Goal: Browse casually

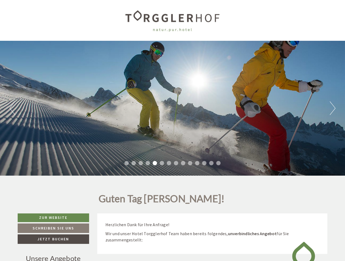
click at [172, 130] on div "Previous Next 1 2 3 4 5 6 7 8 9 10 11 12 13 14" at bounding box center [172, 108] width 345 height 135
click at [12, 108] on button "Previous" at bounding box center [12, 108] width 6 height 14
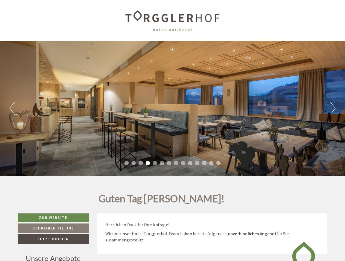
click at [172, 108] on div "Previous Next 1 2 3 4 5 6 7 8 9 10 11 12 13 14" at bounding box center [172, 108] width 345 height 135
click at [332, 108] on button "Next" at bounding box center [333, 108] width 6 height 14
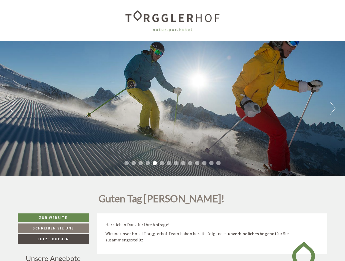
click at [126, 163] on li "1" at bounding box center [126, 163] width 4 height 4
click at [134, 163] on li "2" at bounding box center [133, 163] width 4 height 4
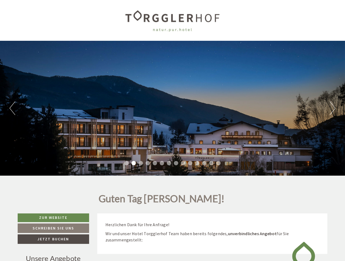
click at [141, 163] on li "3" at bounding box center [140, 163] width 4 height 4
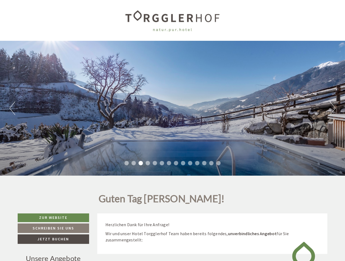
click at [148, 163] on li "4" at bounding box center [147, 163] width 4 height 4
click at [155, 163] on li "5" at bounding box center [155, 163] width 4 height 4
click at [162, 163] on li "6" at bounding box center [162, 163] width 4 height 4
